Goal: Transaction & Acquisition: Purchase product/service

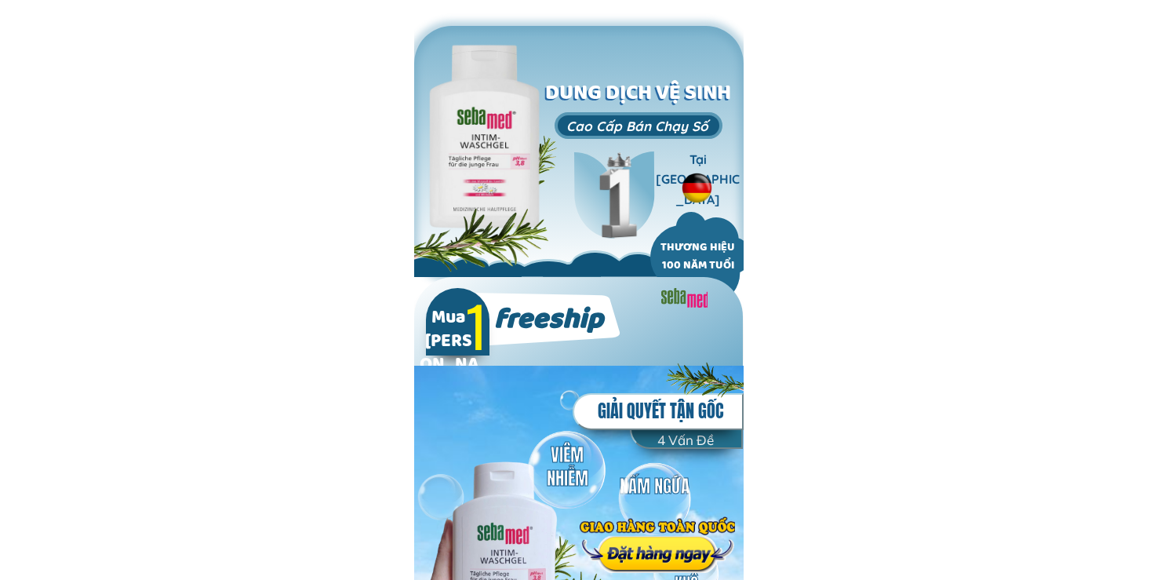
type input "Diệu thanh"
type input "0349867367"
type input "Diệu thanh"
type input "0349867367"
type input "Diệu thanh"
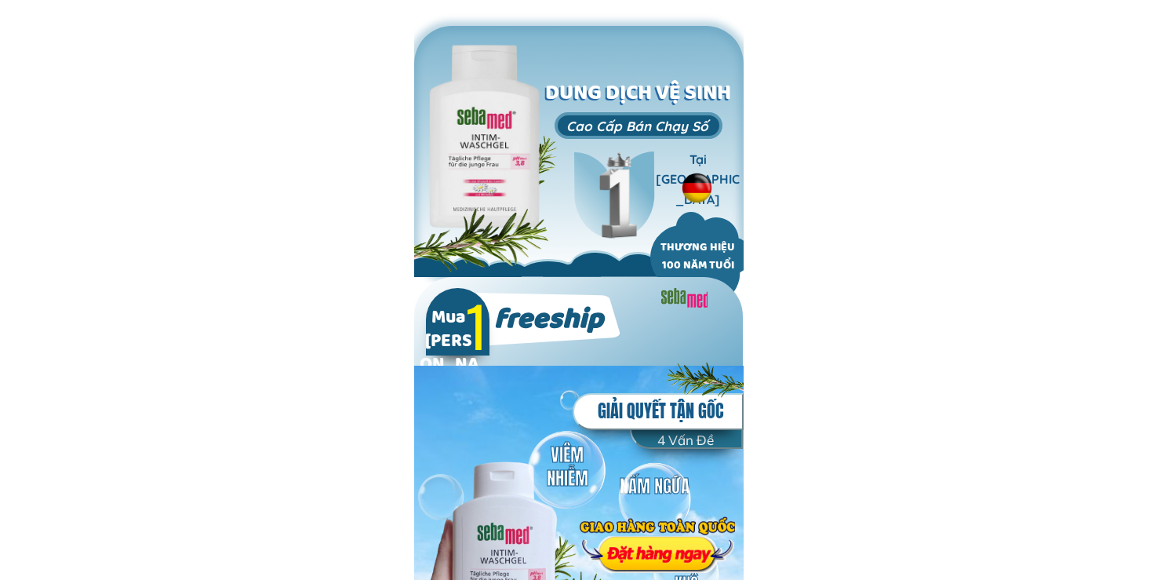
type input "0349867367"
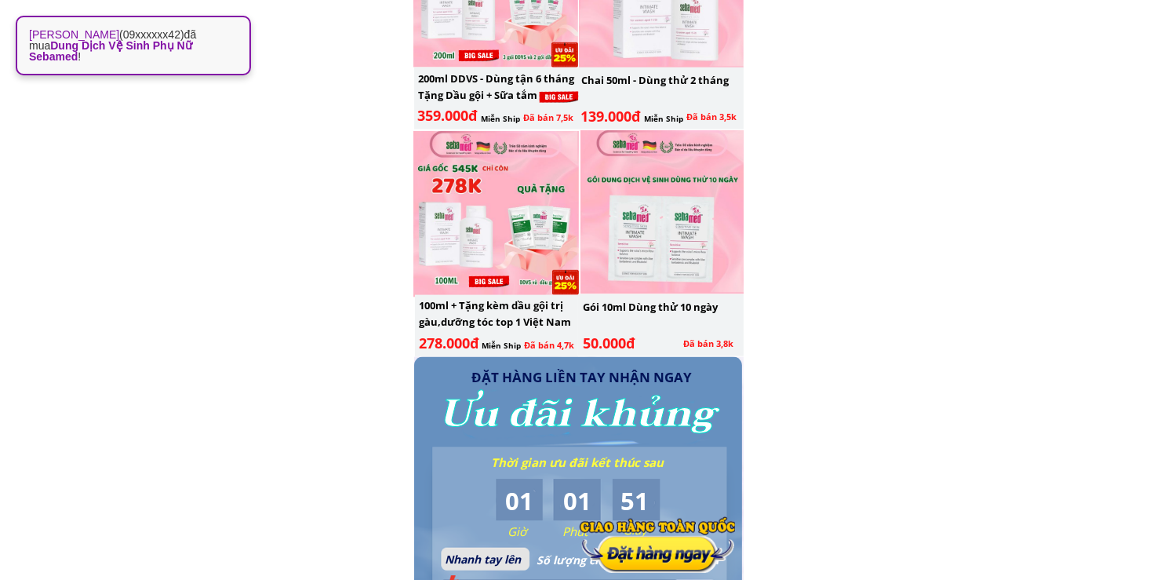
scroll to position [2562, 0]
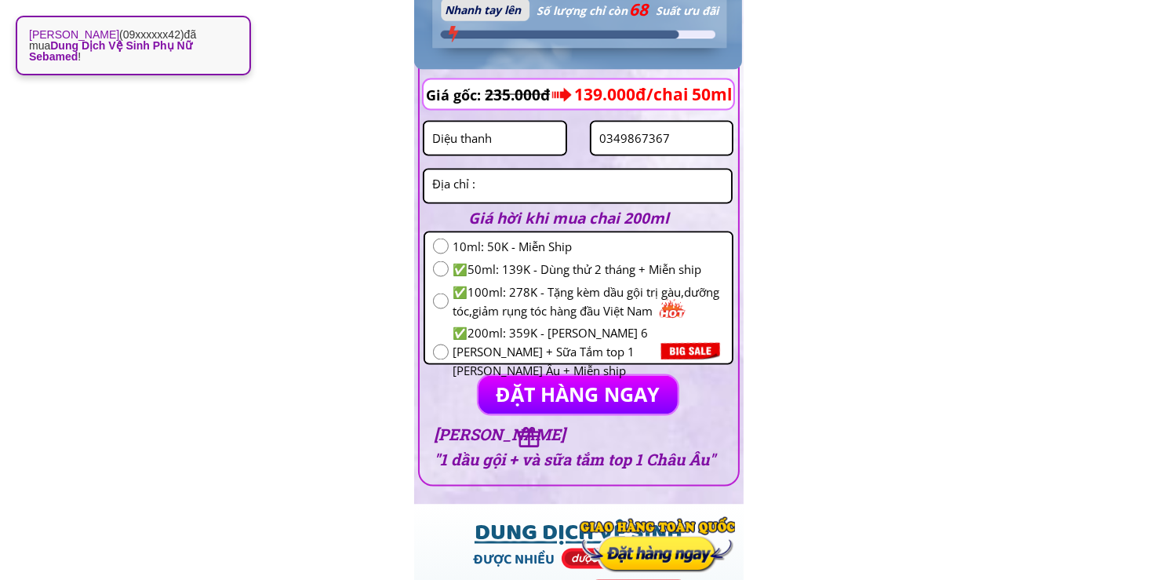
click at [681, 126] on input "0349867367" at bounding box center [661, 138] width 133 height 32
click at [685, 131] on input "0349867367" at bounding box center [661, 138] width 133 height 32
paste input "0336004886"
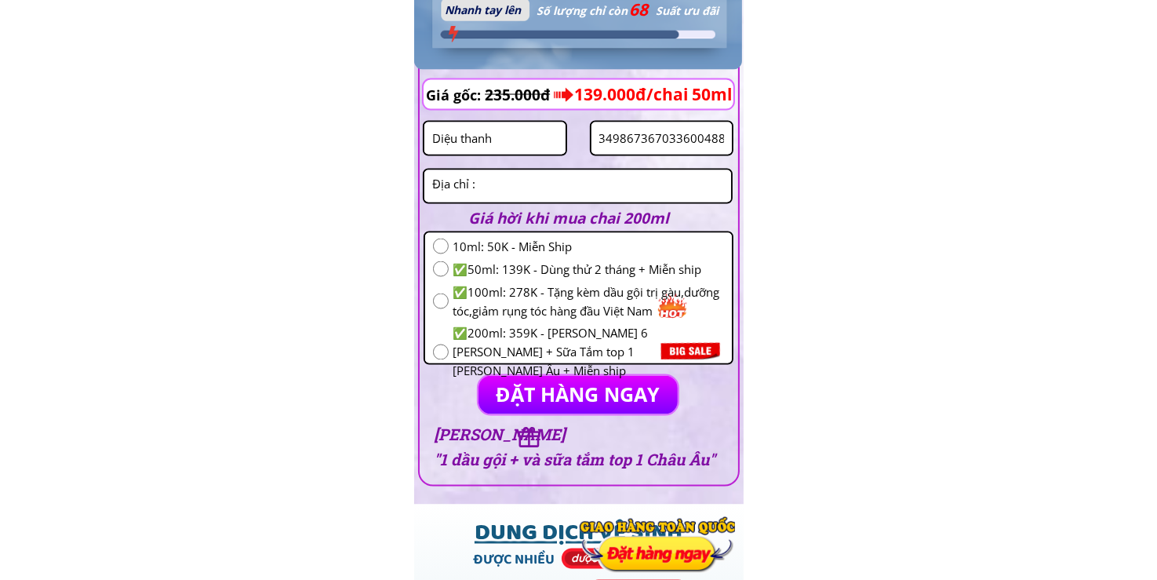
type input "03498673670336004886"
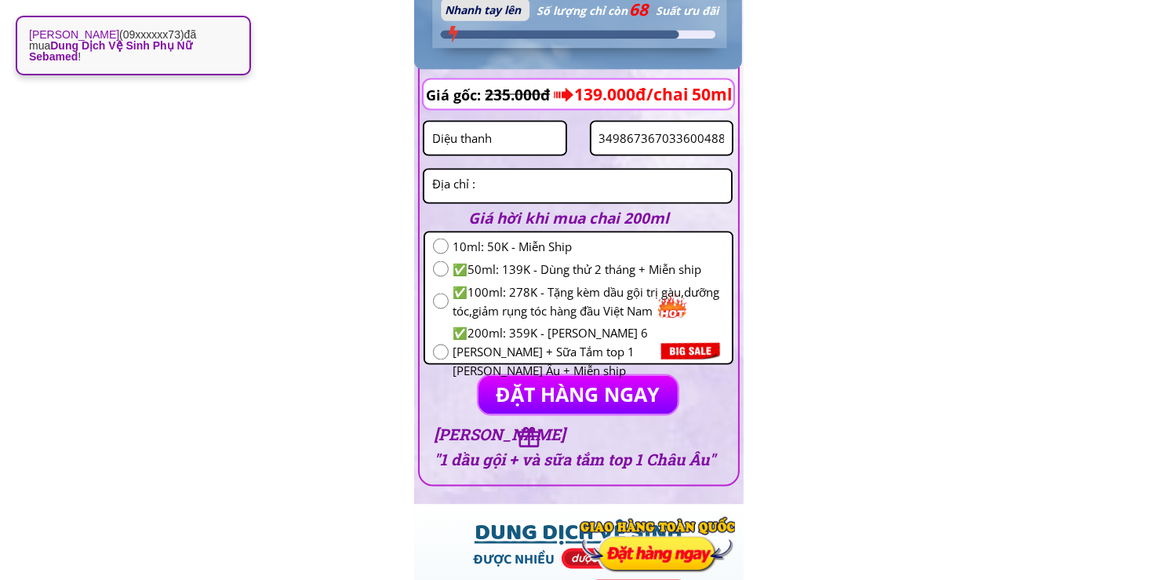
click at [533, 135] on input "Diệu thanh" at bounding box center [494, 138] width 133 height 32
paste input "[PERSON_NAME]"
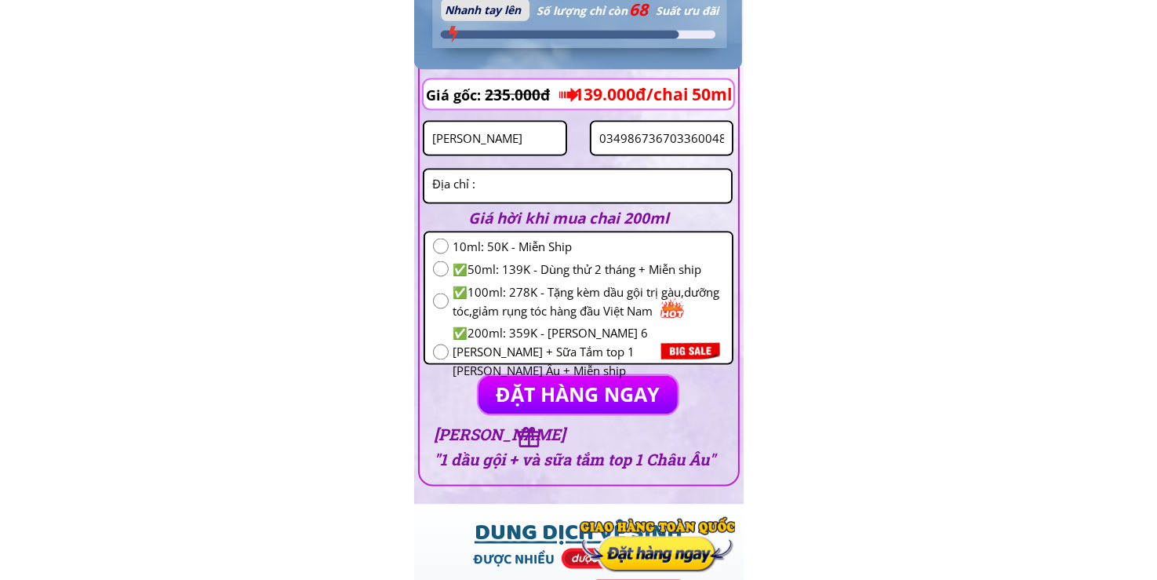
type input "[PERSON_NAME]"
click at [445, 271] on input "radio" at bounding box center [441, 269] width 16 height 16
radio input "true"
click at [477, 191] on textarea at bounding box center [577, 186] width 299 height 32
type textarea "tv"
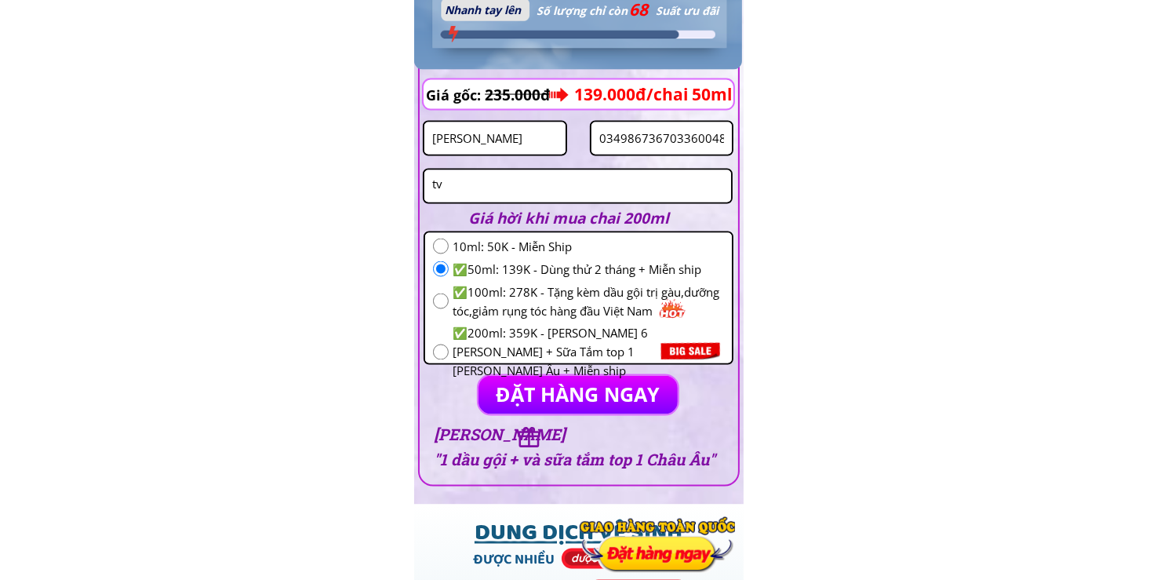
click at [568, 386] on p "ĐẶT HÀNG NGAY" at bounding box center [579, 395] width 200 height 38
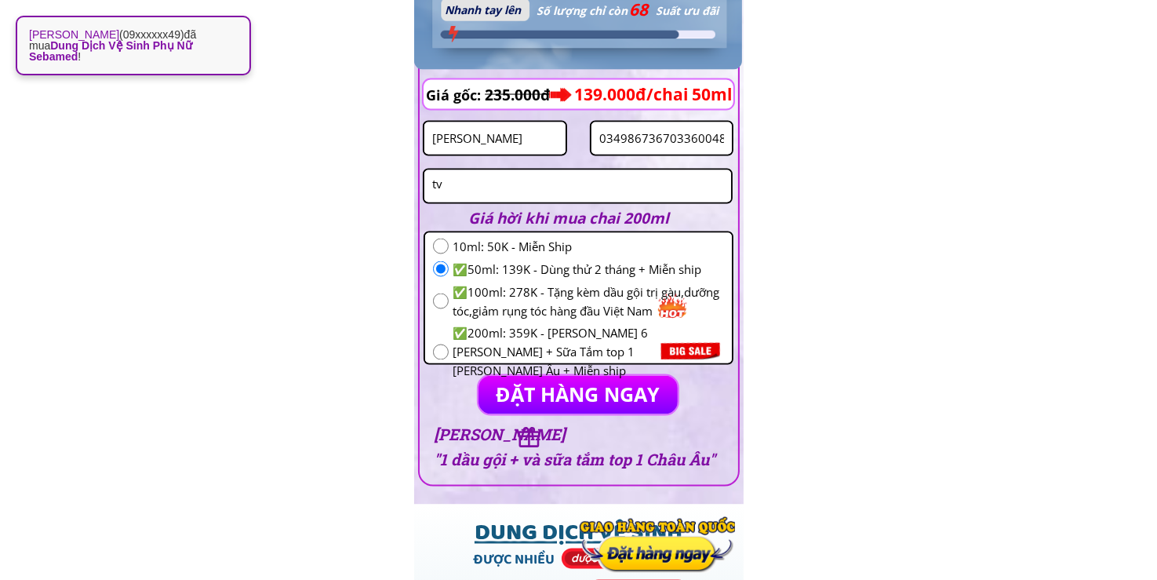
paste input "tel"
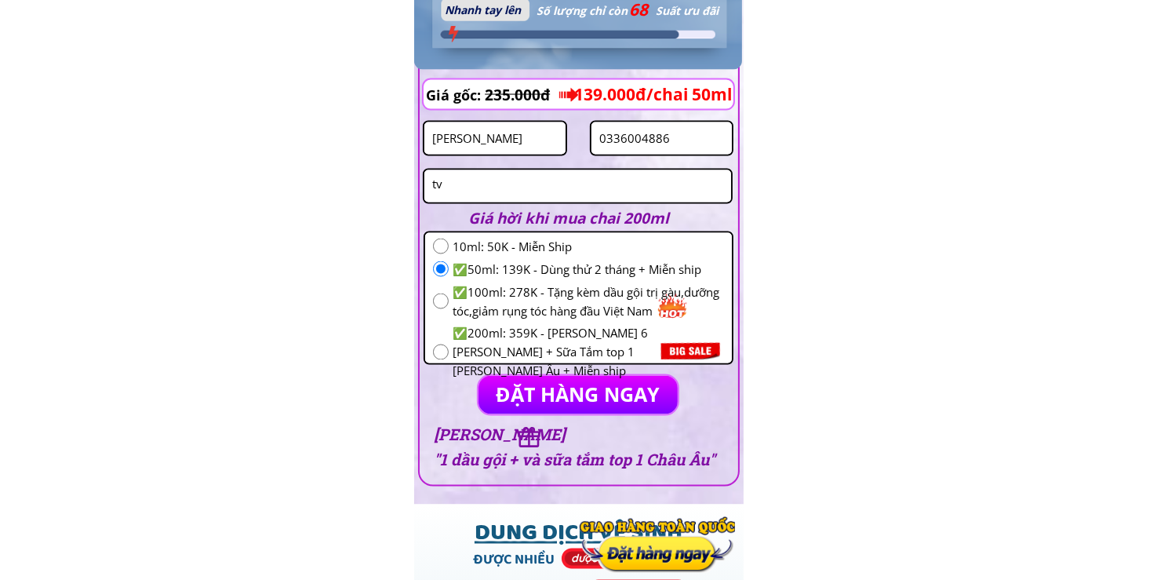
type input "0336004886"
click at [607, 384] on p "ĐẶT HÀNG NGAY" at bounding box center [579, 395] width 200 height 38
